Goal: Browse casually

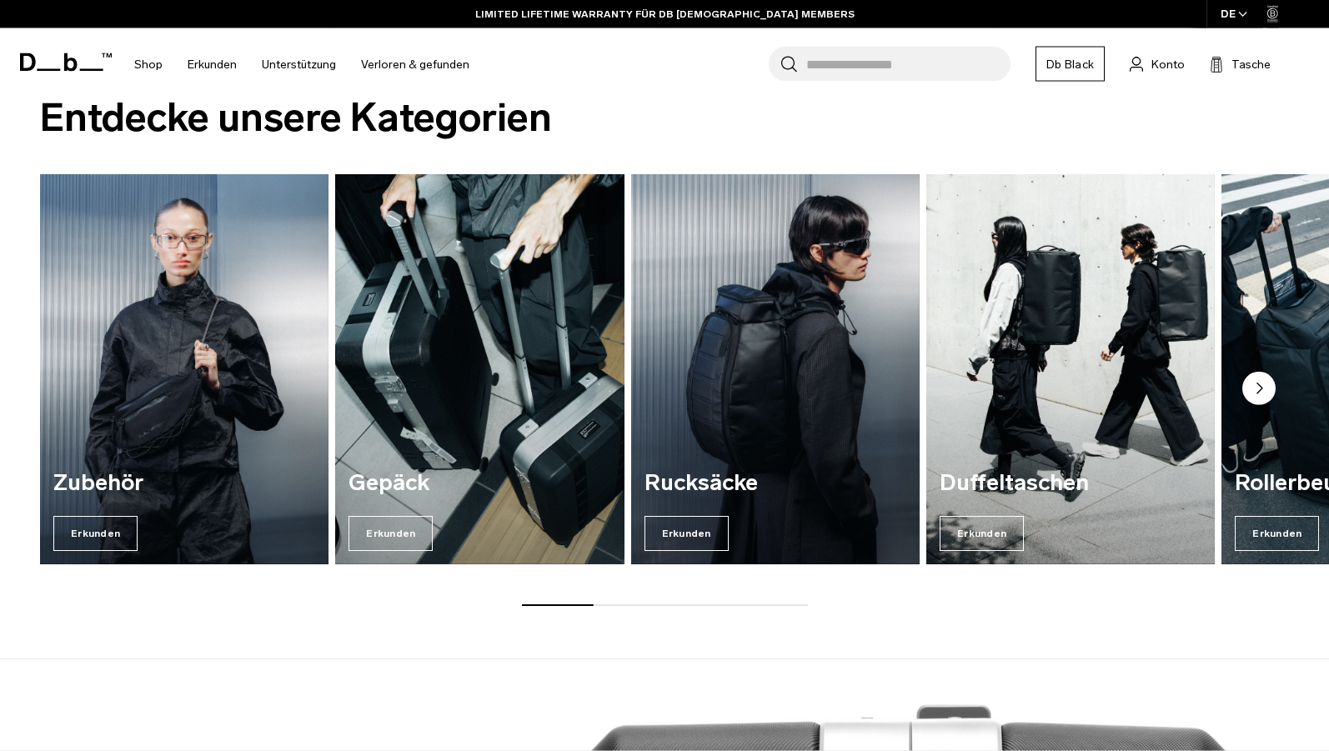
scroll to position [1275, 0]
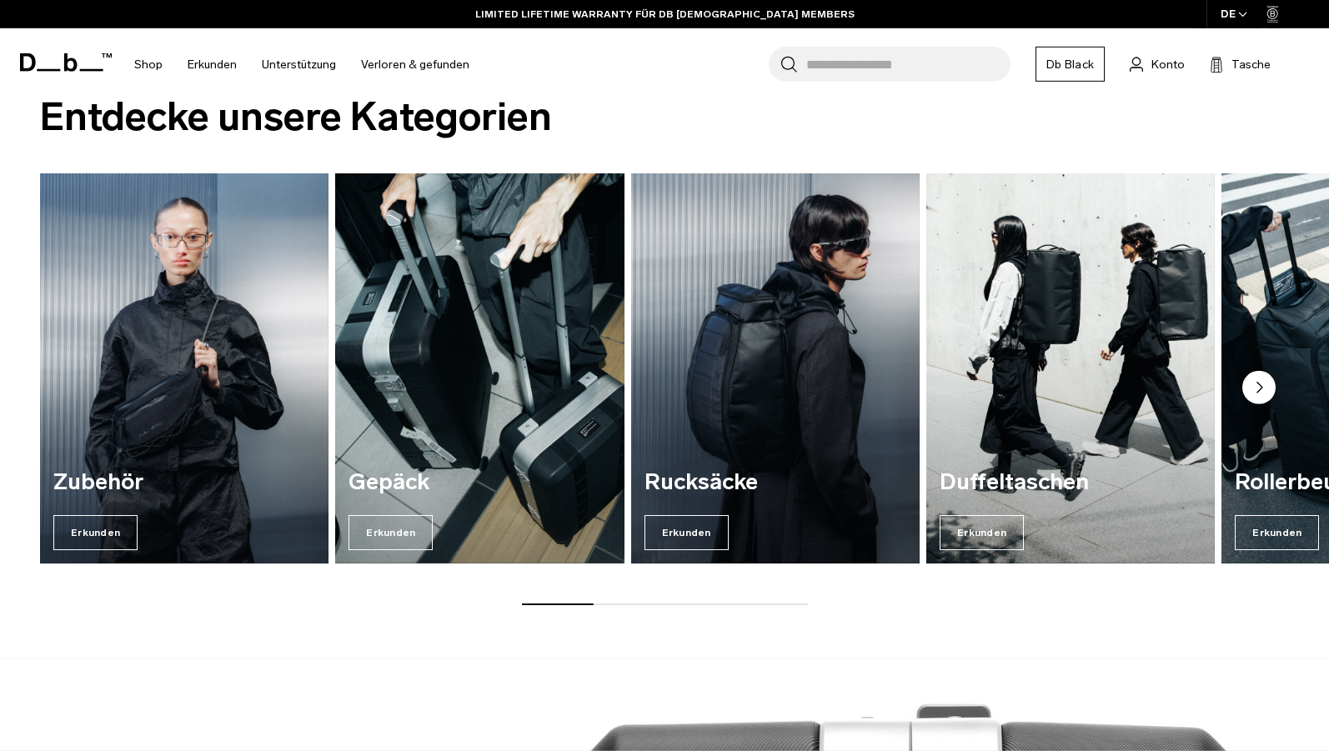
click at [644, 600] on div "Zubehör Erkunden Gepäck Erkunden [GEOGRAPHIC_DATA] Erkunden [GEOGRAPHIC_DATA] E…" at bounding box center [664, 389] width 1329 height 432
drag, startPoint x: 585, startPoint y: 607, endPoint x: 740, endPoint y: 605, distance: 155.1
click at [713, 608] on div "Entdecke unsere Kategorien Zubehör Erkunden Gepäck Erkunden [GEOGRAPHIC_DATA] E…" at bounding box center [664, 353] width 1329 height 610
click at [1261, 373] on circle "Nächster Folie" at bounding box center [1258, 387] width 33 height 33
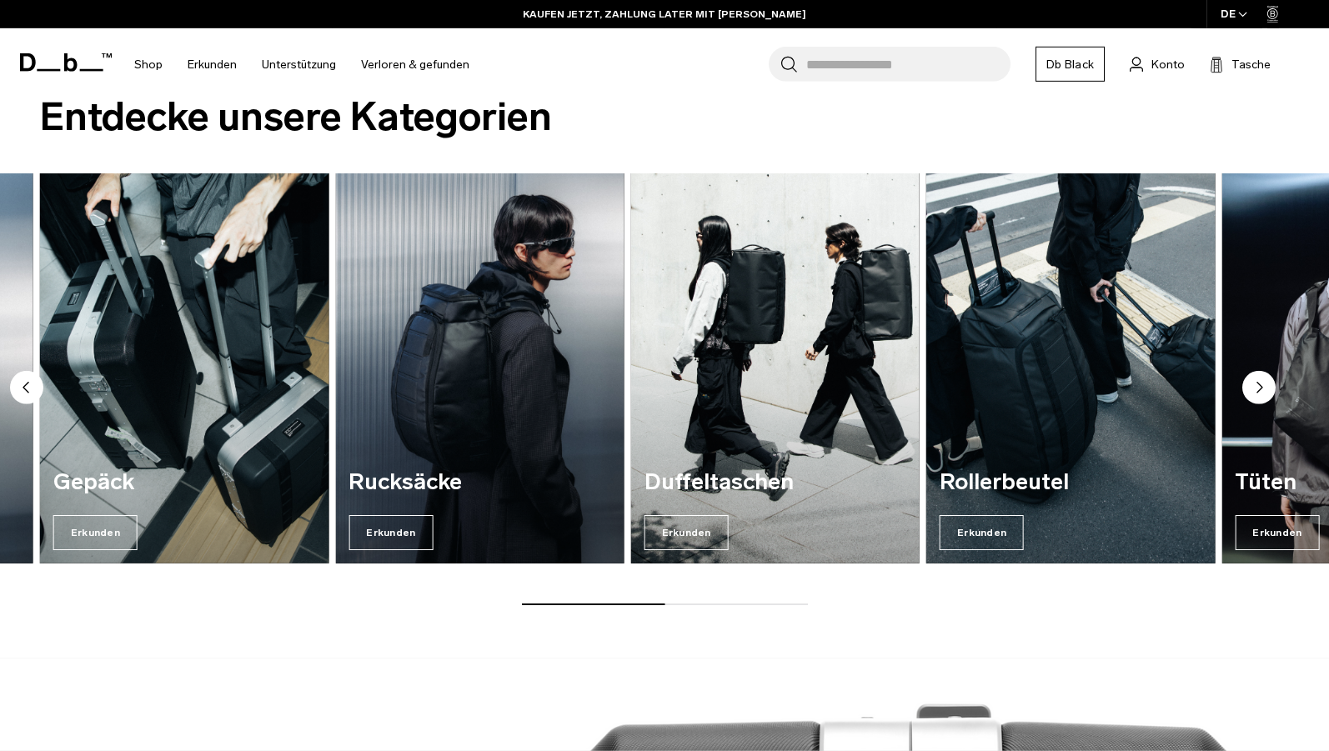
click at [1261, 379] on circle "Nächster Folie" at bounding box center [1258, 387] width 33 height 33
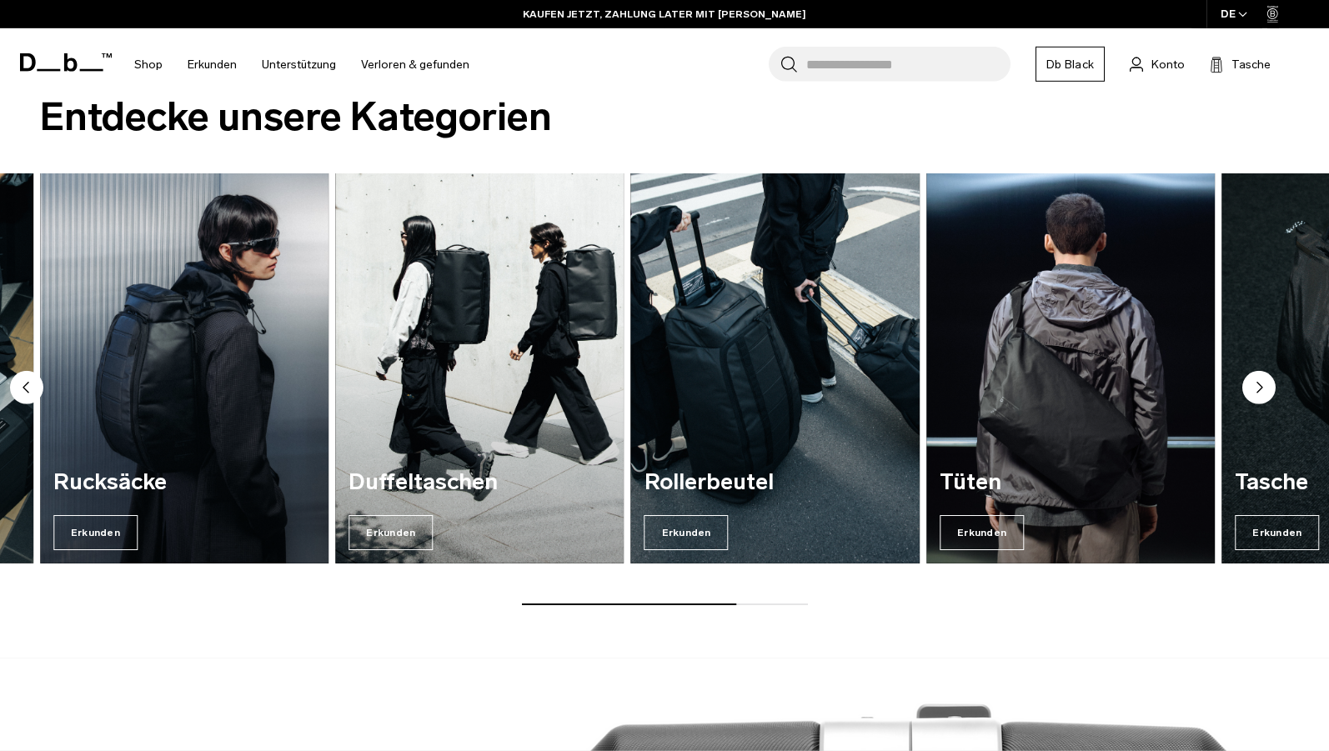
click at [1261, 379] on circle "Nächster Folie" at bounding box center [1258, 387] width 33 height 33
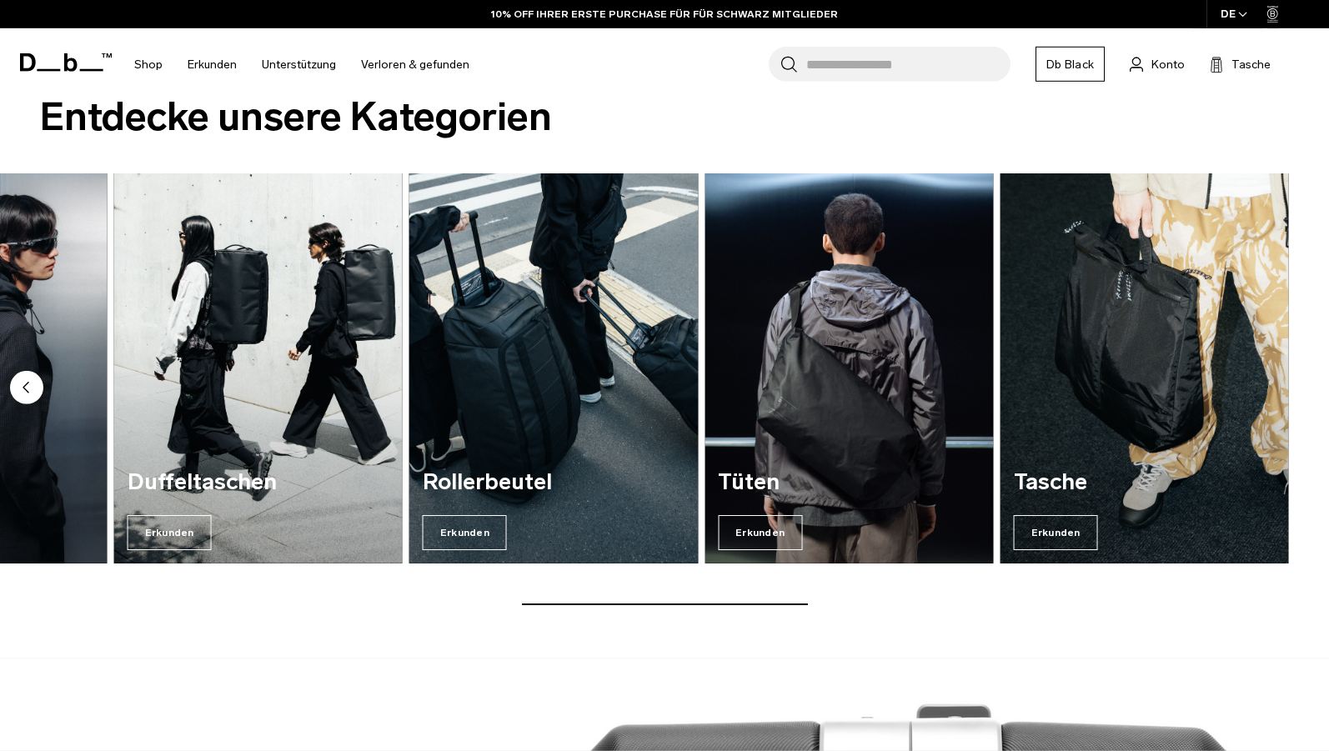
click at [25, 388] on icon "Vorherige Rutsche" at bounding box center [25, 388] width 5 height 10
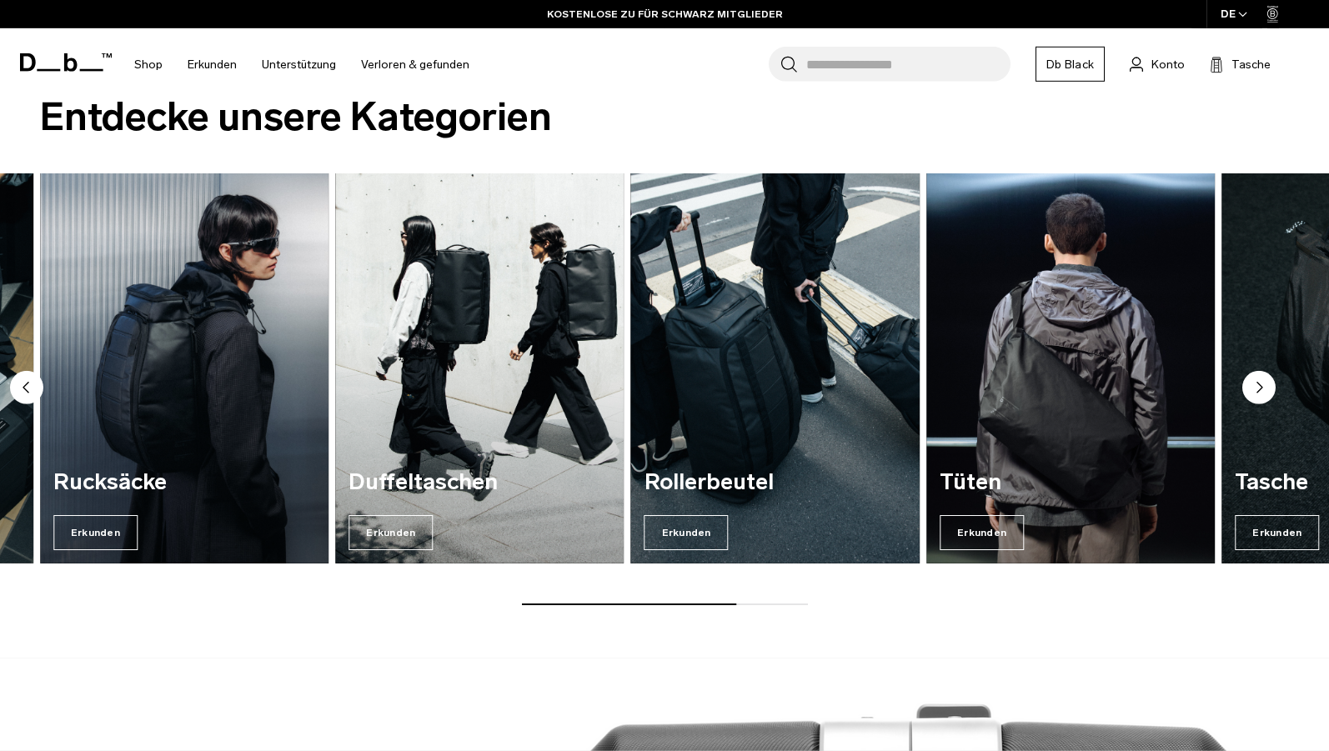
click at [24, 391] on circle "Vorherige Rutsche" at bounding box center [26, 387] width 33 height 33
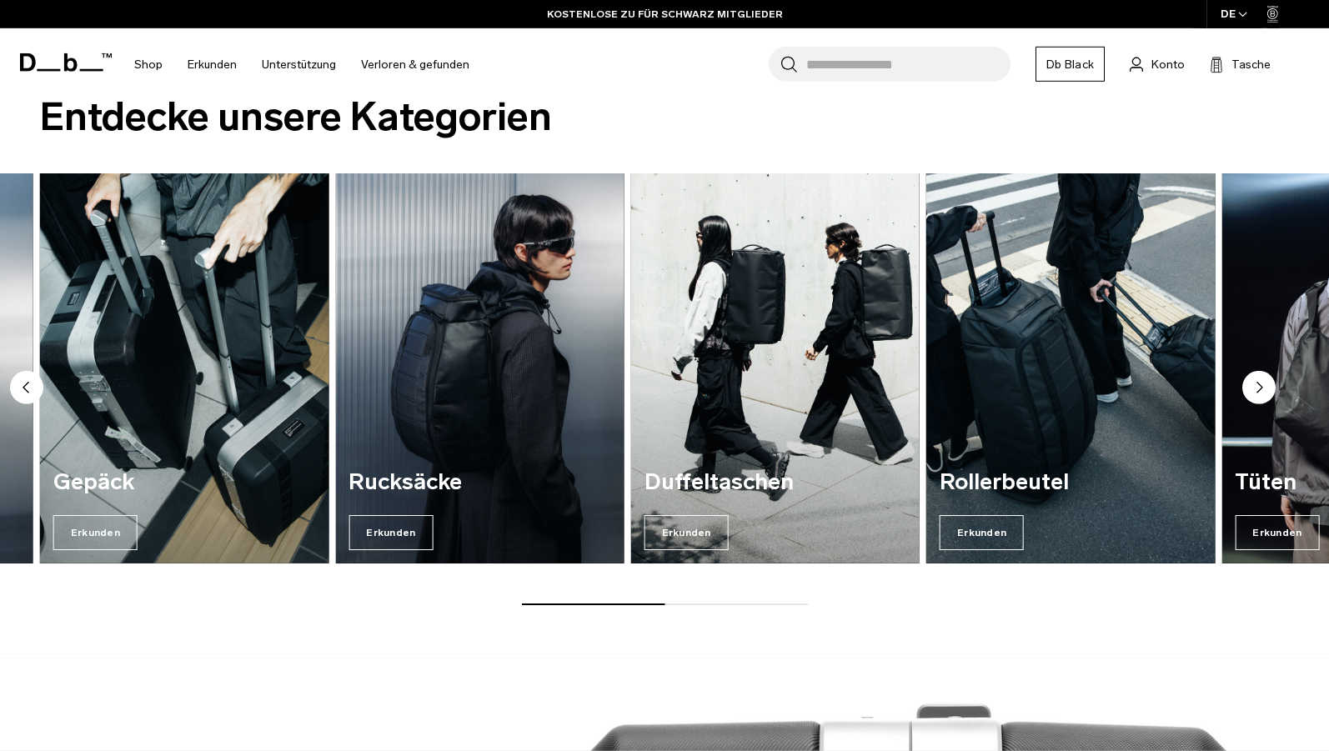
click at [24, 391] on circle "Vorherige Rutsche" at bounding box center [26, 387] width 33 height 33
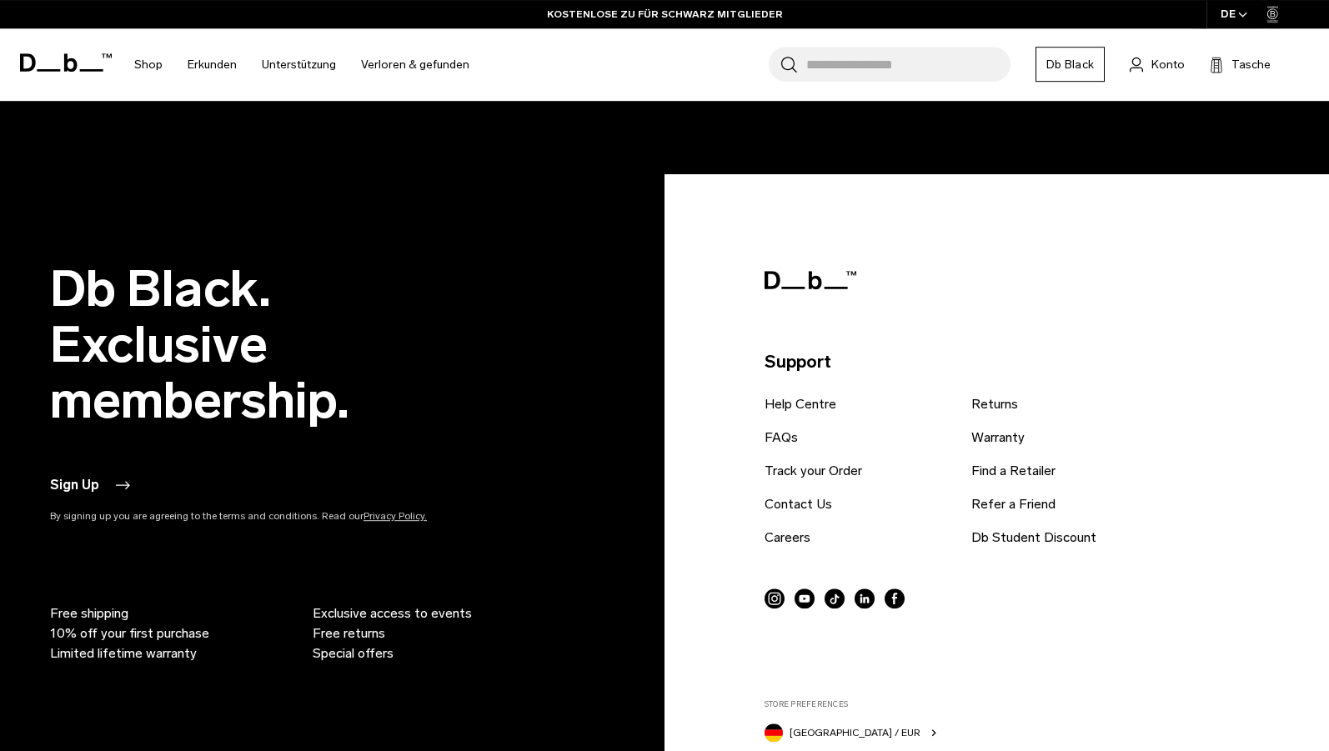
scroll to position [3612, 0]
